Goal: Navigation & Orientation: Find specific page/section

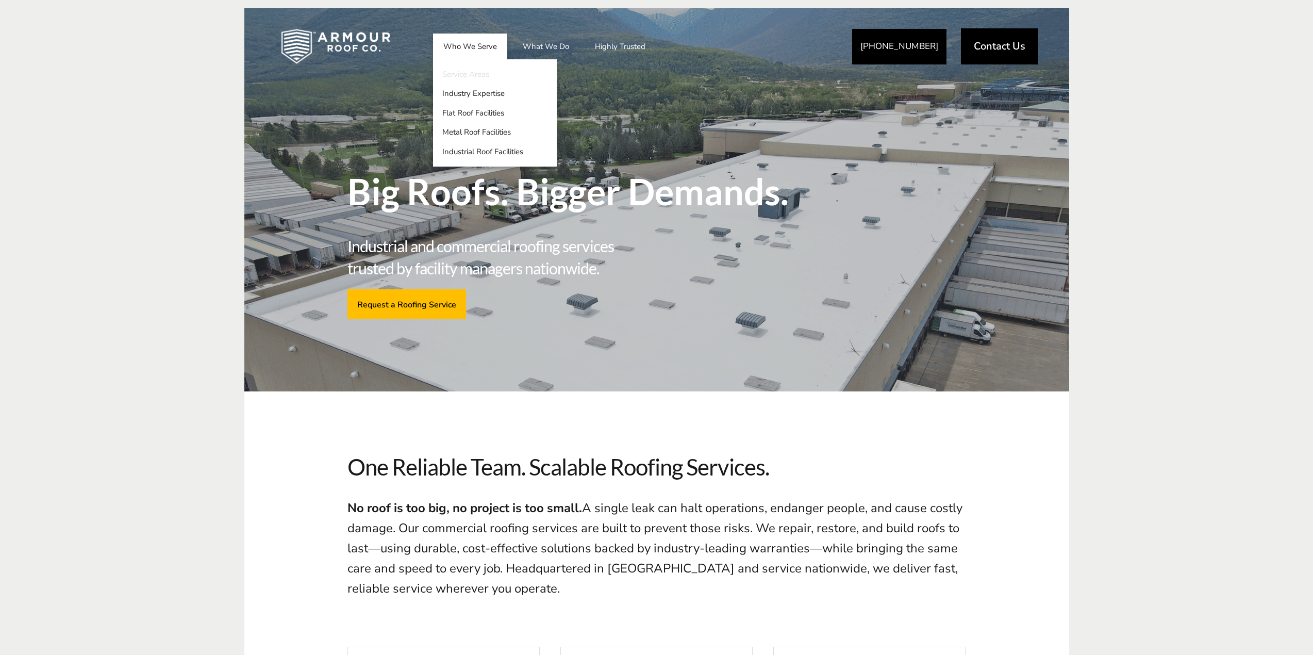
click at [465, 77] on link "Service Areas" at bounding box center [495, 74] width 124 height 20
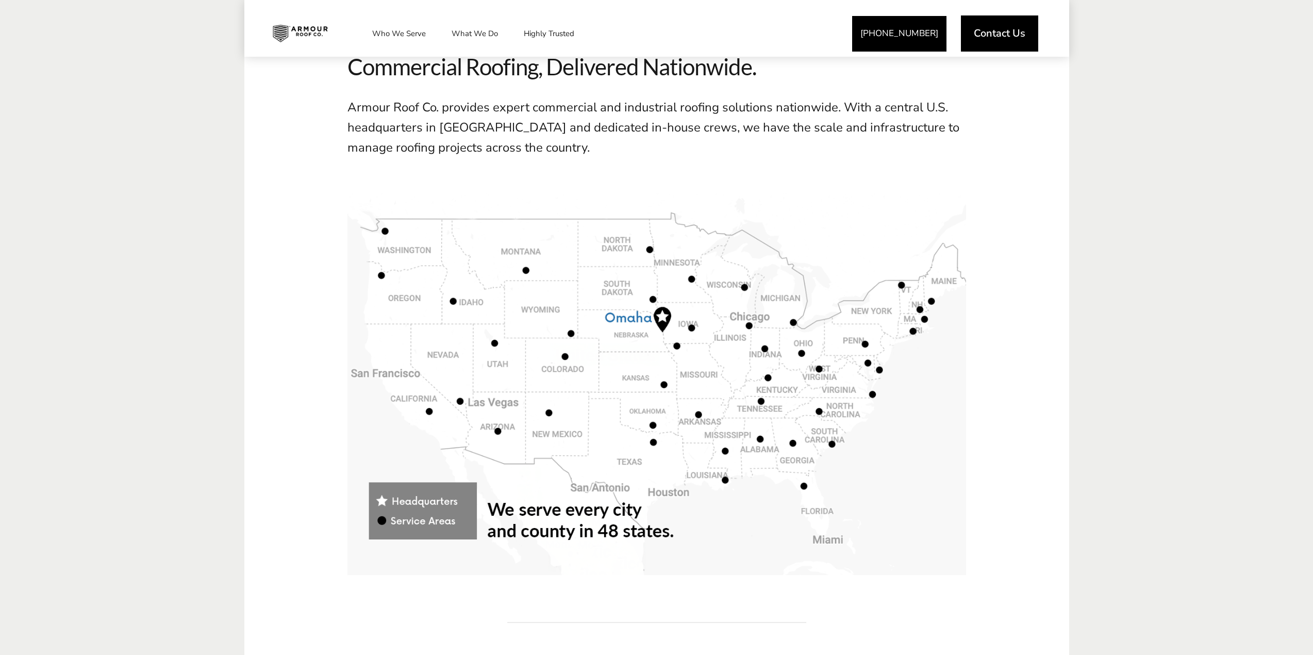
scroll to position [361, 0]
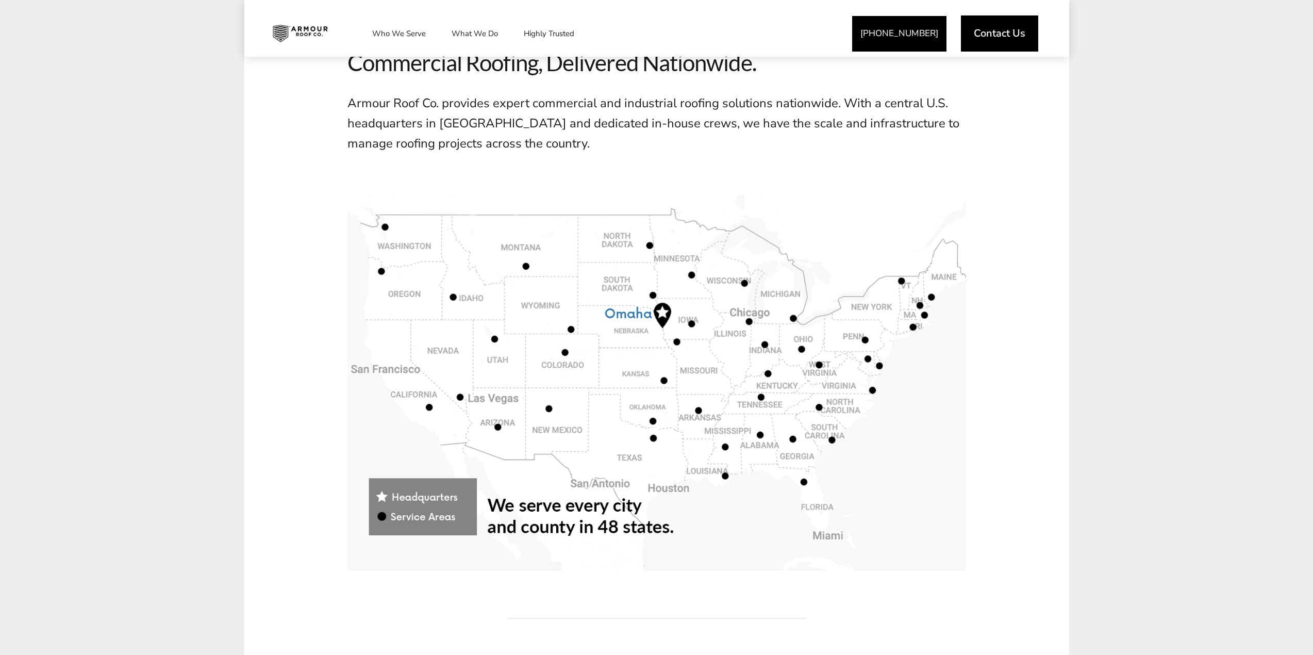
click at [652, 439] on span at bounding box center [656, 379] width 619 height 381
click at [657, 439] on span at bounding box center [656, 379] width 619 height 381
click at [656, 440] on span at bounding box center [656, 379] width 619 height 381
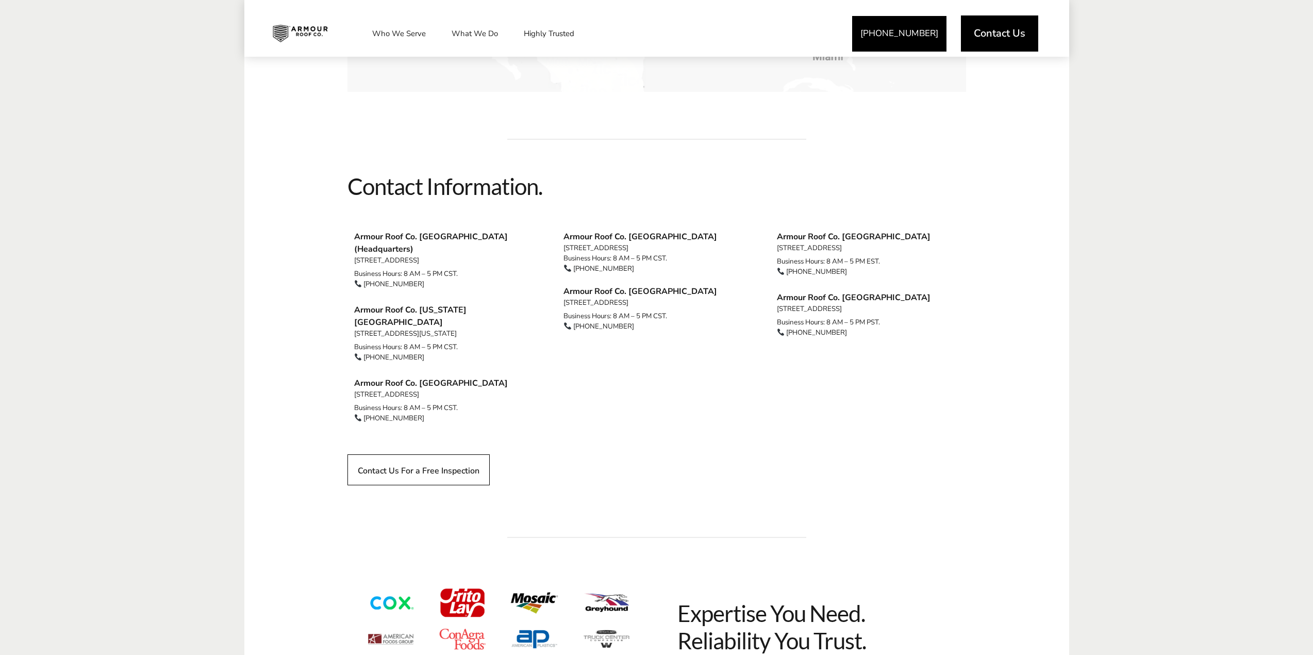
scroll to position [722, 0]
